Goal: Task Accomplishment & Management: Manage account settings

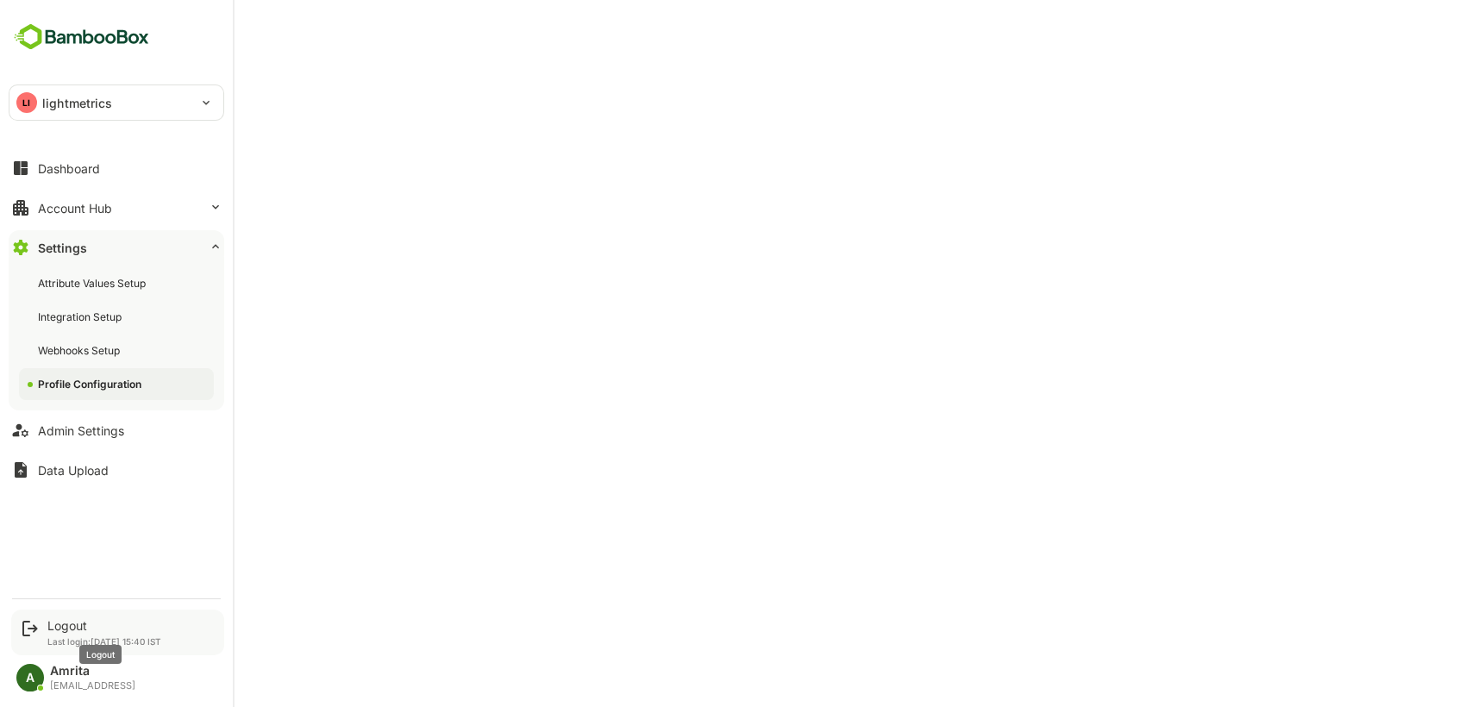
click at [59, 626] on div "Logout" at bounding box center [104, 625] width 114 height 15
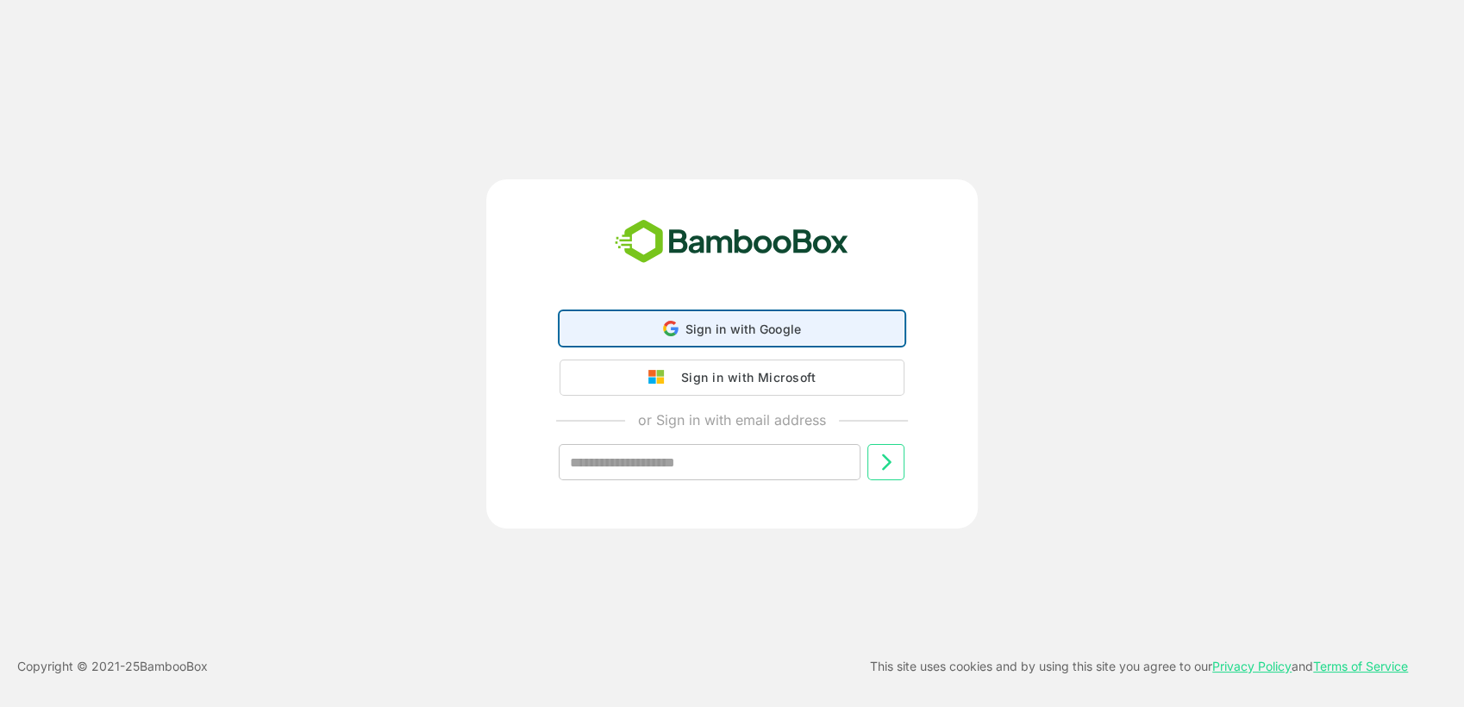
click at [706, 326] on span "Sign in with Google" at bounding box center [743, 329] width 116 height 15
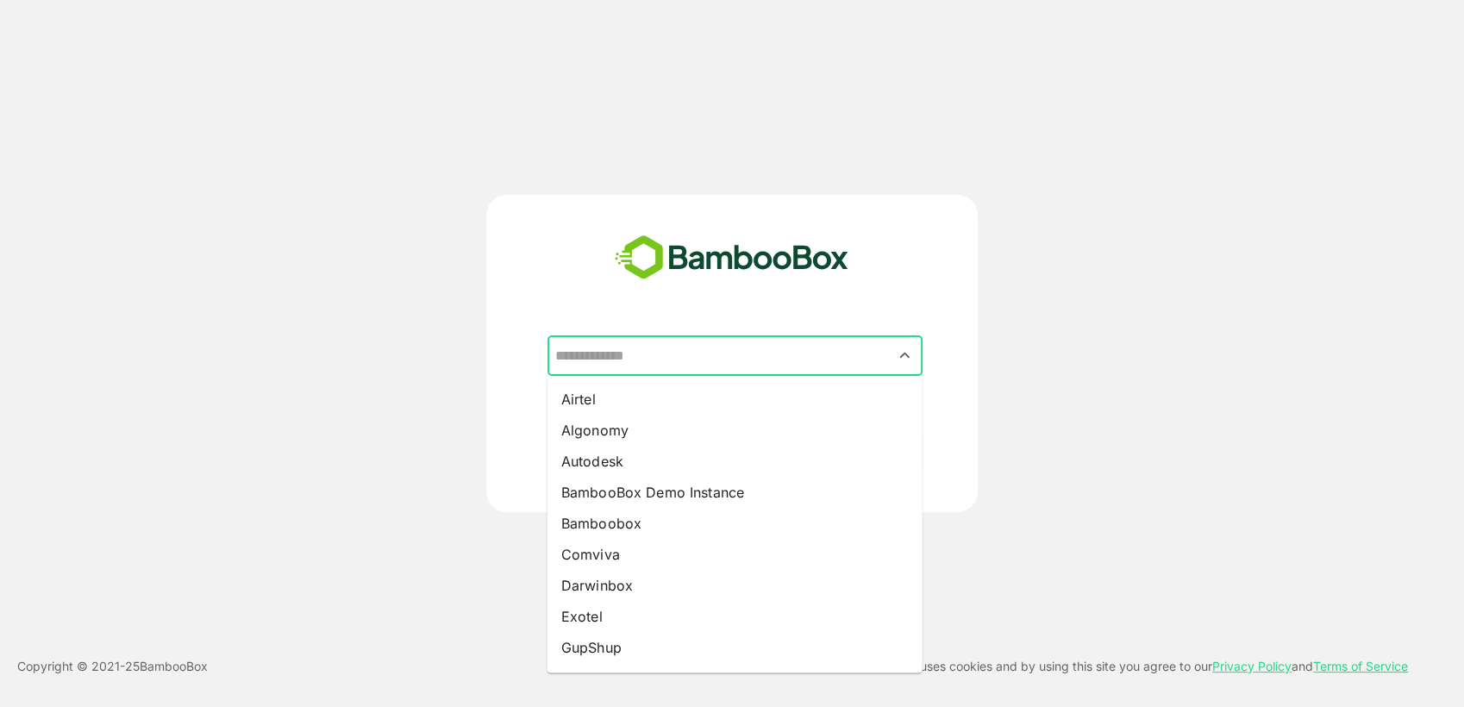
click at [835, 353] on input "text" at bounding box center [735, 356] width 368 height 33
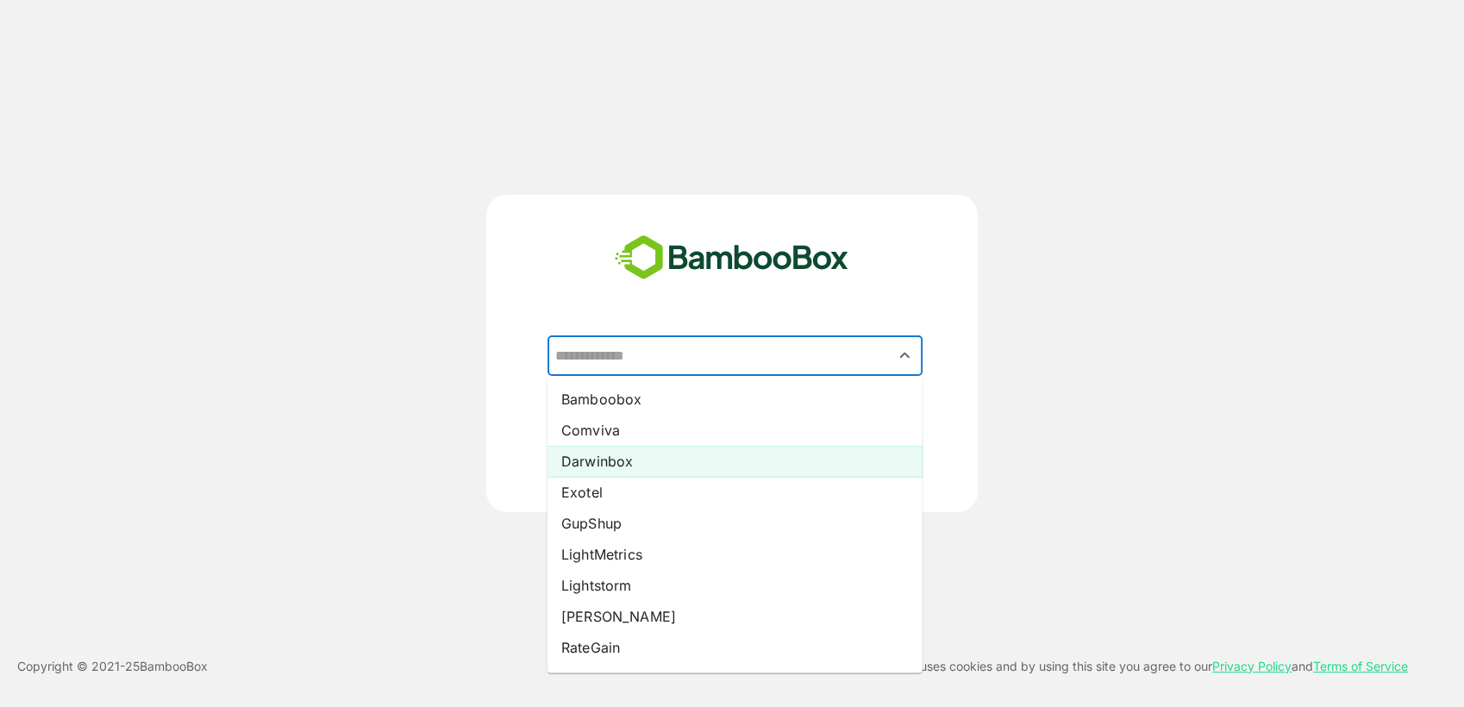
scroll to position [130, 0]
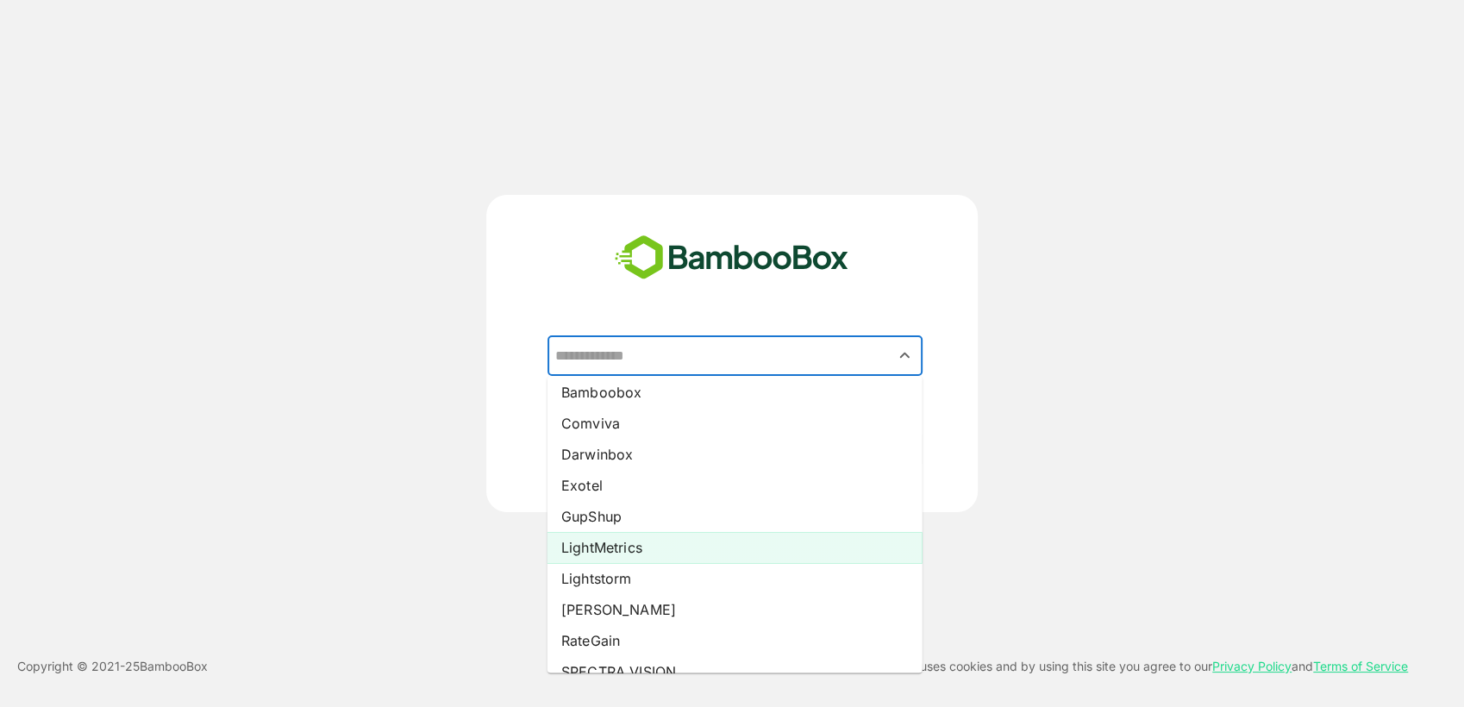
click at [628, 551] on li "LightMetrics" at bounding box center [734, 547] width 375 height 31
type input "**********"
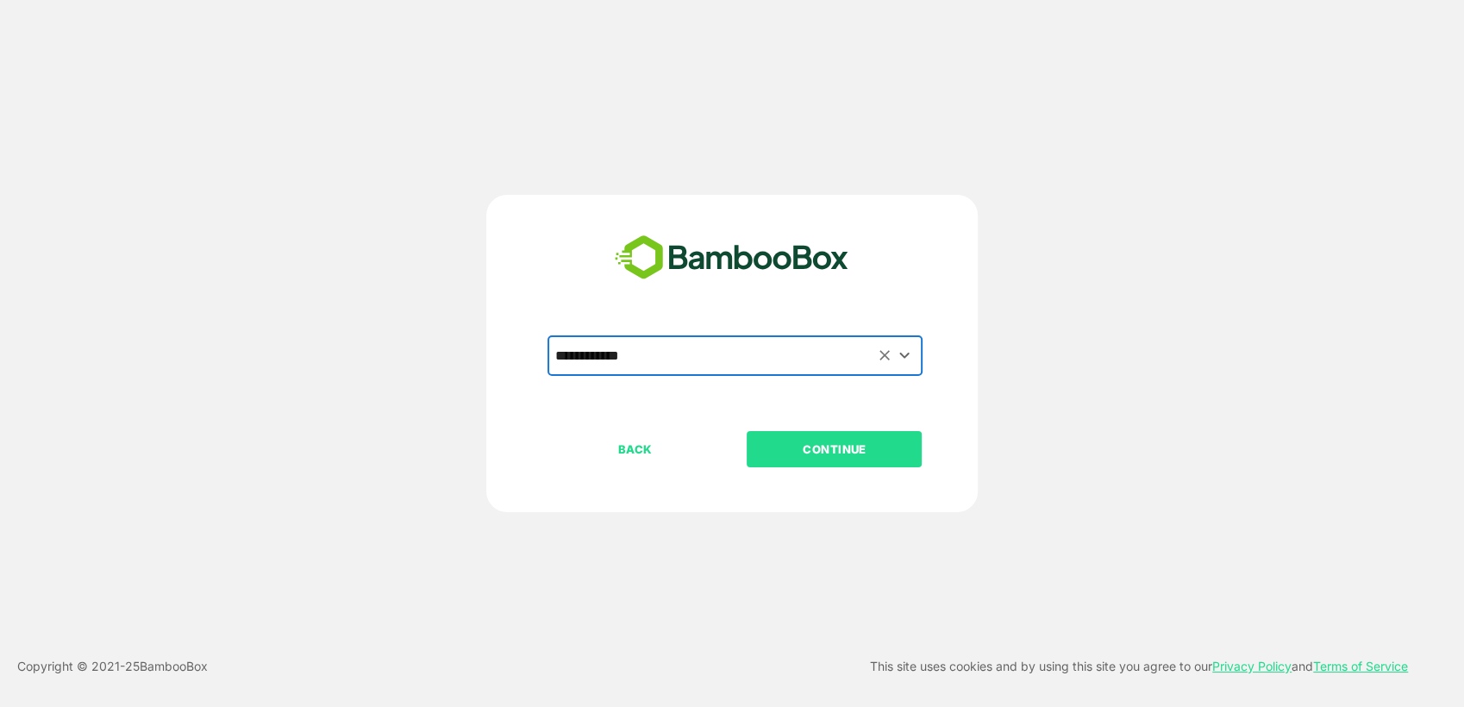
click at [790, 451] on p "CONTINUE" at bounding box center [834, 449] width 172 height 19
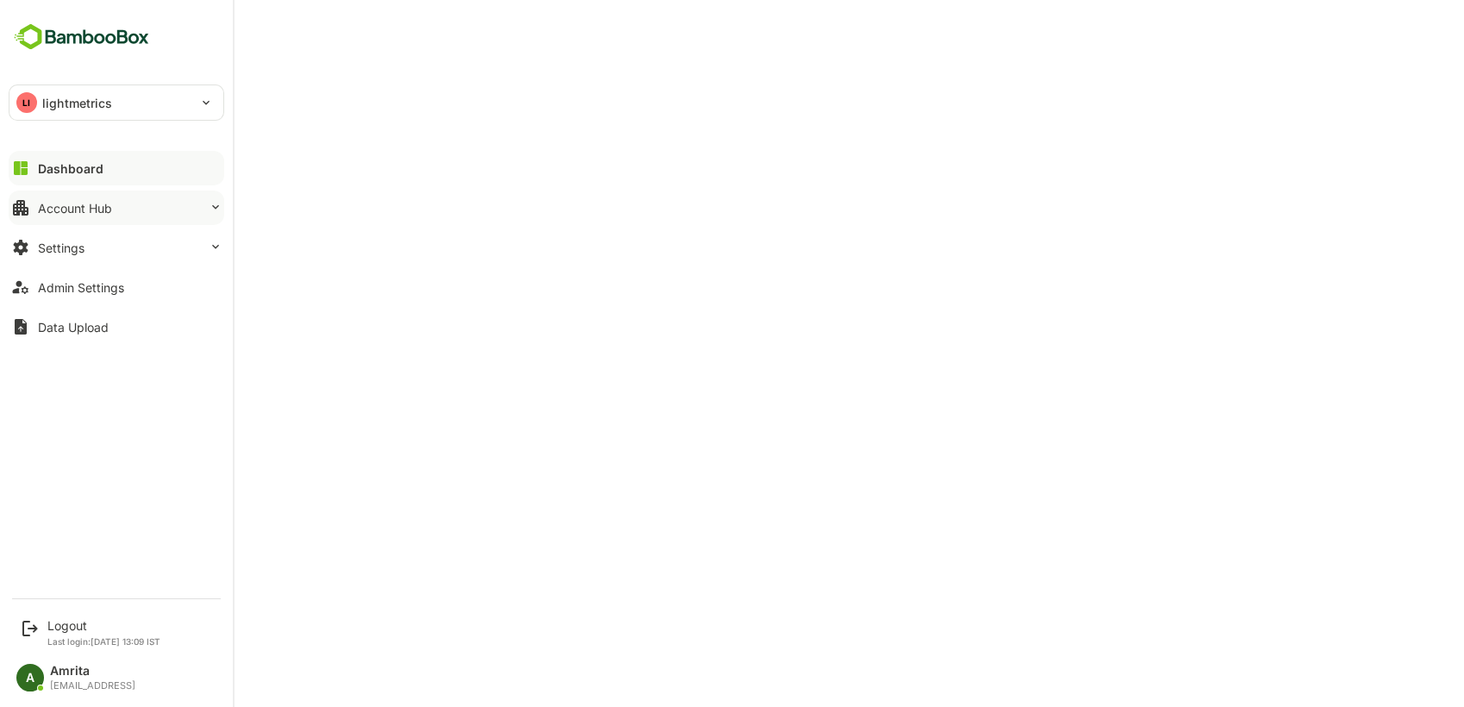
click at [34, 211] on button "Account Hub" at bounding box center [117, 208] width 216 height 34
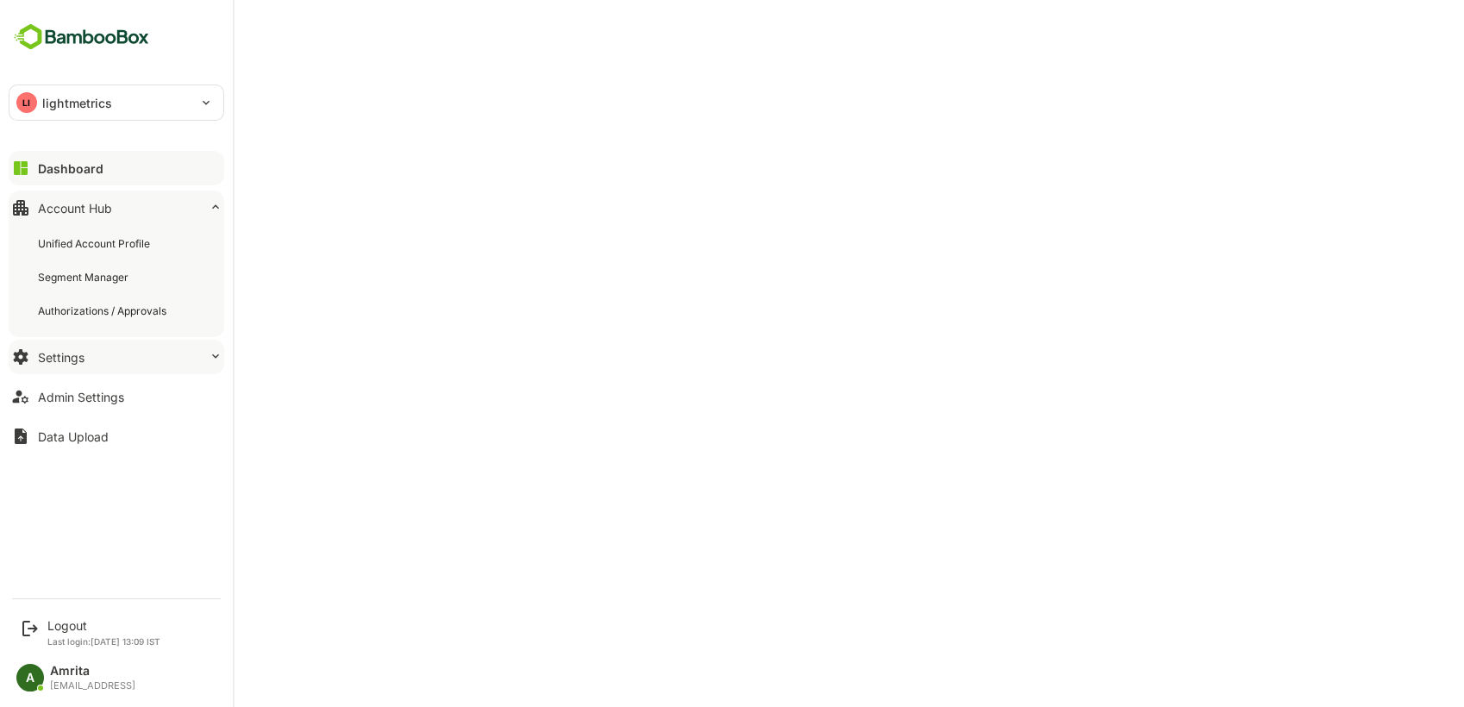
click at [117, 354] on button "Settings" at bounding box center [117, 357] width 216 height 34
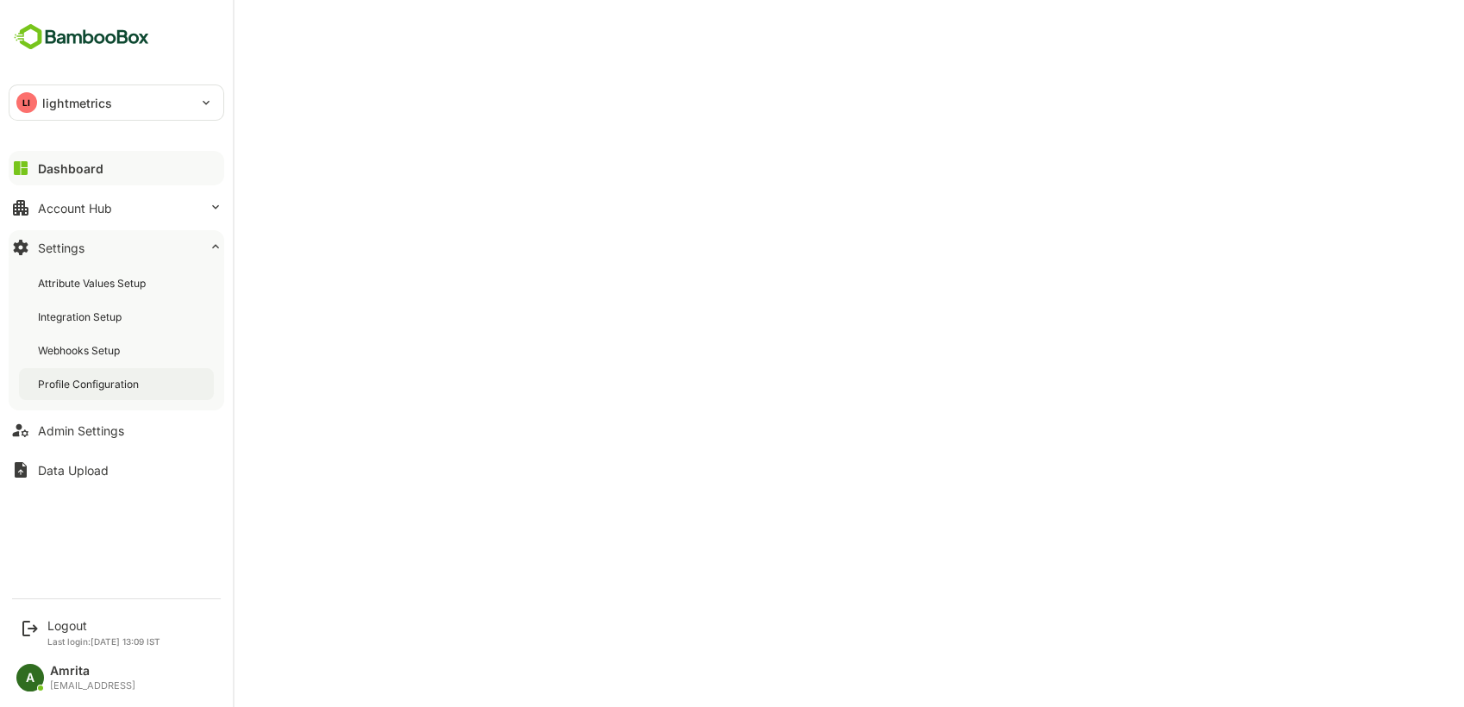
click at [124, 383] on div "Profile Configuration" at bounding box center [90, 384] width 104 height 15
